Goal: Transaction & Acquisition: Purchase product/service

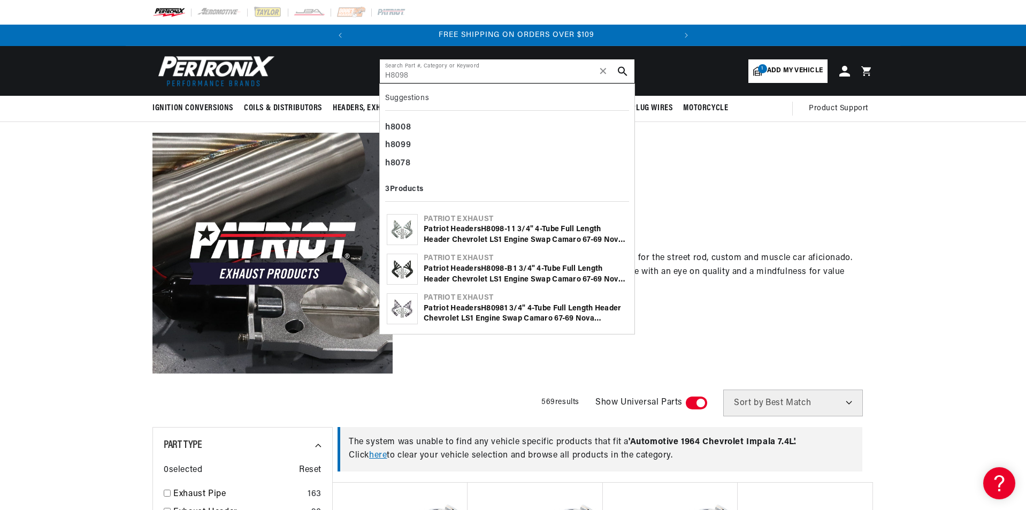
scroll to position [0, 324]
type input "H8098"
click at [620, 73] on use "search button" at bounding box center [622, 70] width 9 height 9
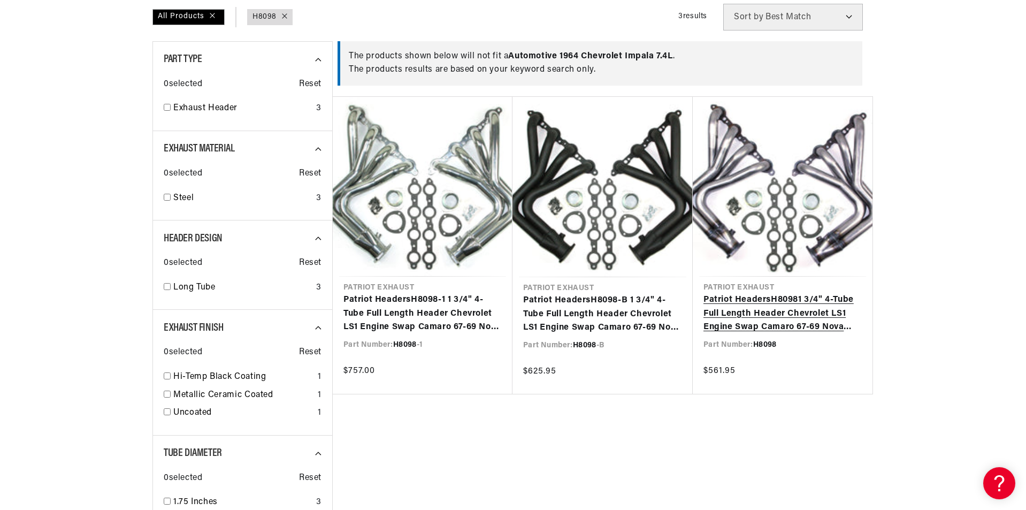
click at [728, 323] on link "Patriot Headers H8098 1 3/4" 4-Tube Full Length Header Chevrolet LS1 Engine Swa…" at bounding box center [782, 313] width 158 height 41
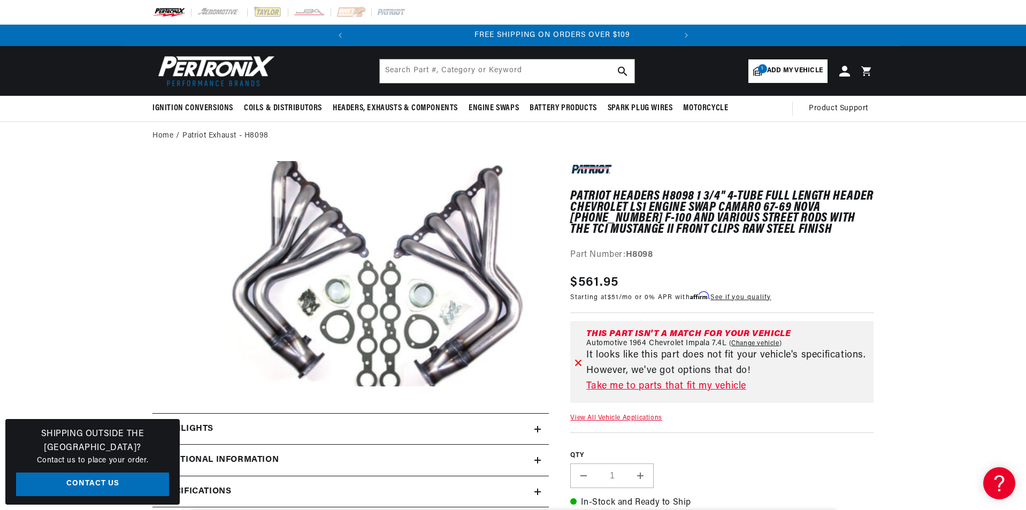
scroll to position [0, 324]
